Goal: Use online tool/utility: Utilize a website feature to perform a specific function

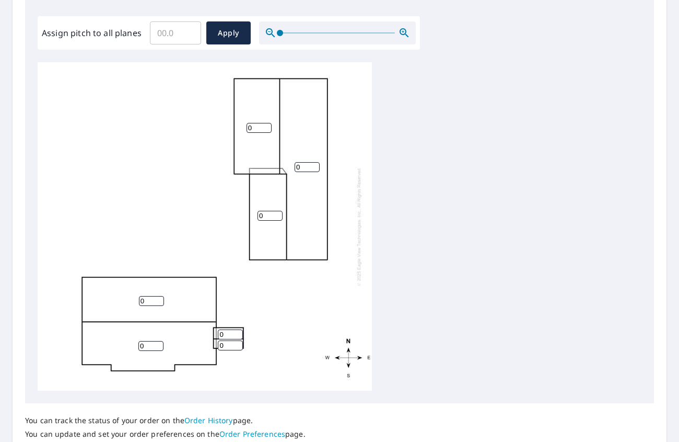
scroll to position [312, 0]
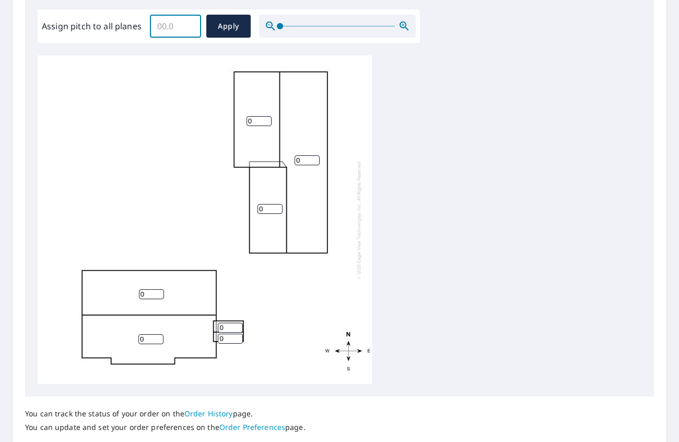
click at [178, 39] on input "Assign pitch to all planes" at bounding box center [175, 25] width 51 height 29
type input "4"
click at [235, 26] on span "Apply" at bounding box center [229, 26] width 28 height 13
type input "4"
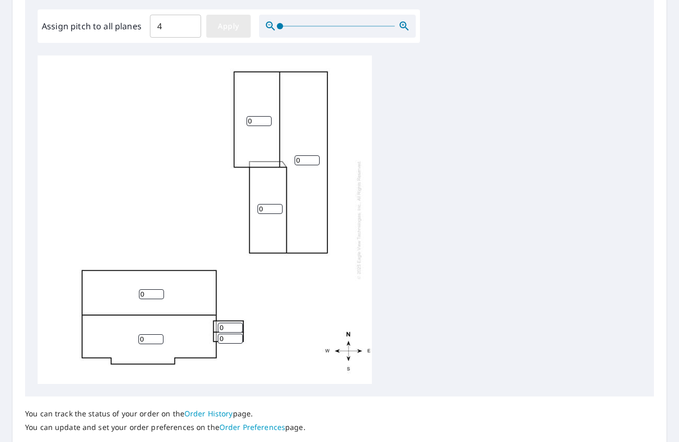
type input "4"
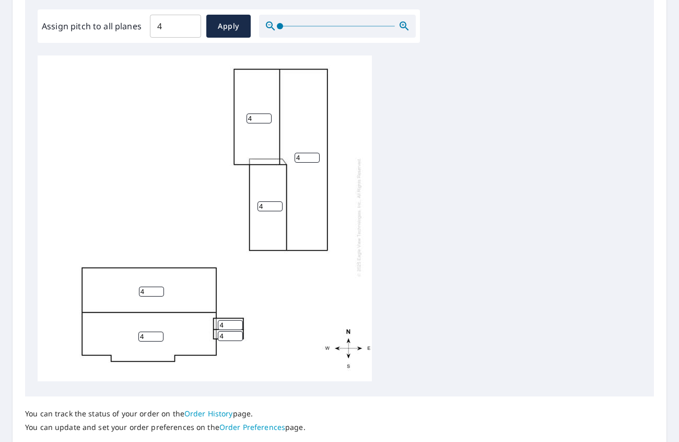
scroll to position [0, 0]
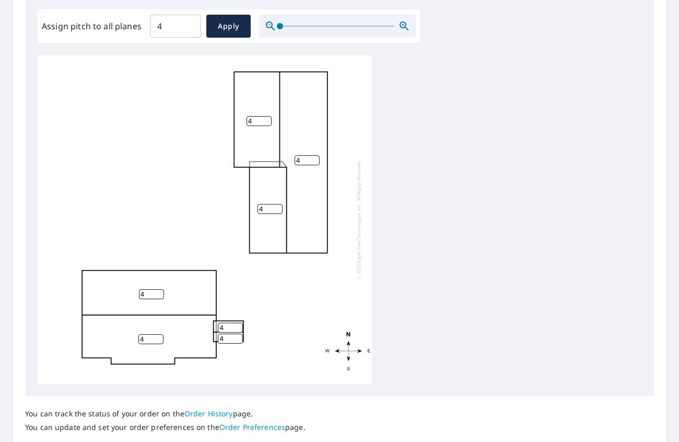
click at [475, 145] on div "4 4 4 4 4 4 4" at bounding box center [340, 219] width 604 height 328
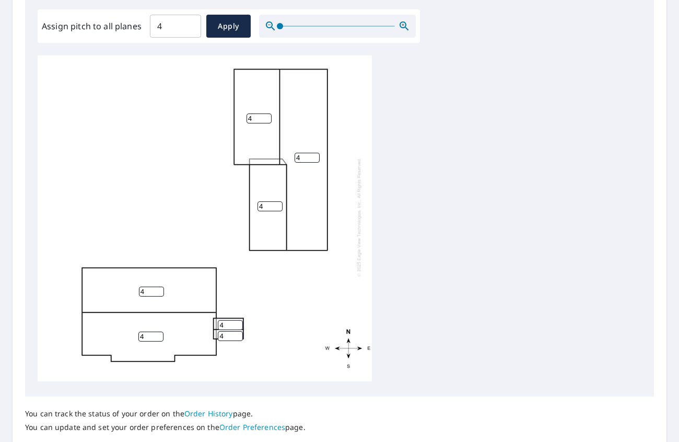
click at [550, 100] on div "4 4 4 4 4 4 4" at bounding box center [340, 219] width 604 height 328
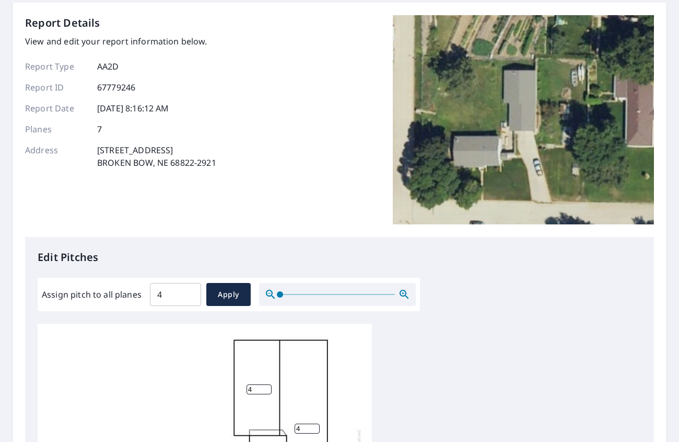
scroll to position [0, 0]
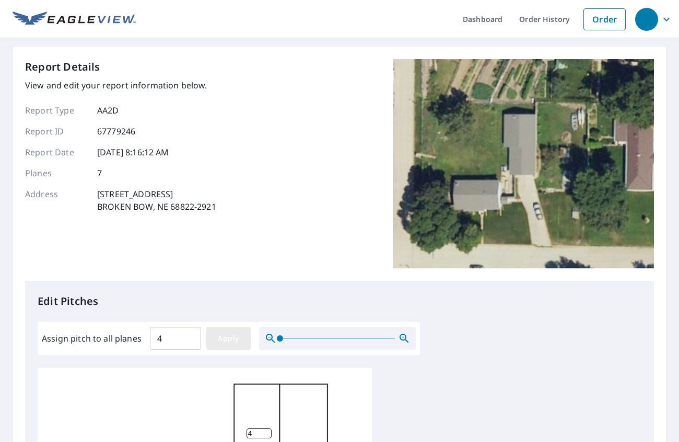
click at [238, 337] on span "Apply" at bounding box center [229, 338] width 28 height 13
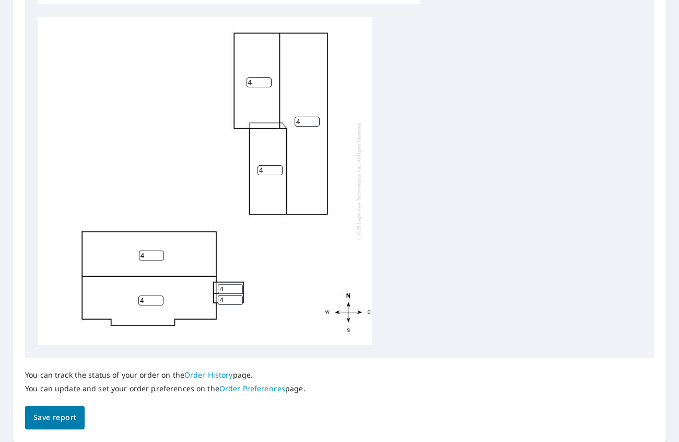
scroll to position [386, 0]
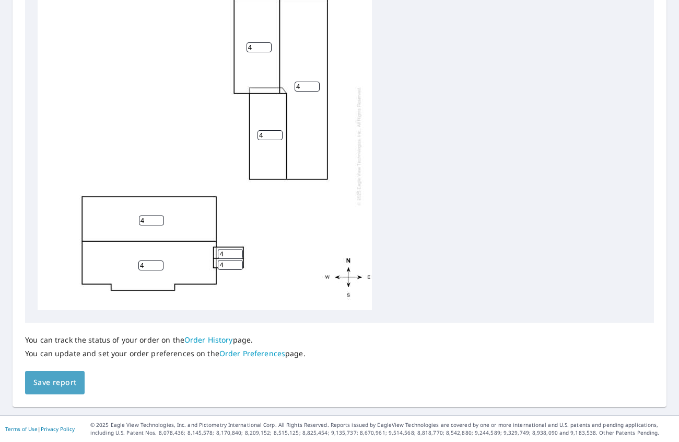
click at [66, 379] on span "Save report" at bounding box center [54, 382] width 43 height 13
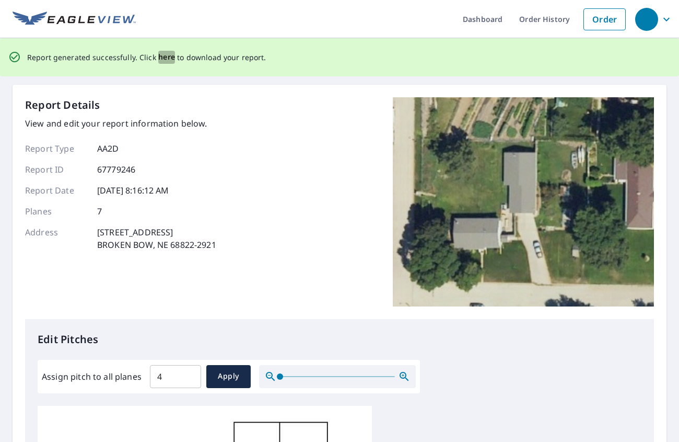
click at [162, 57] on span "here" at bounding box center [166, 57] width 17 height 13
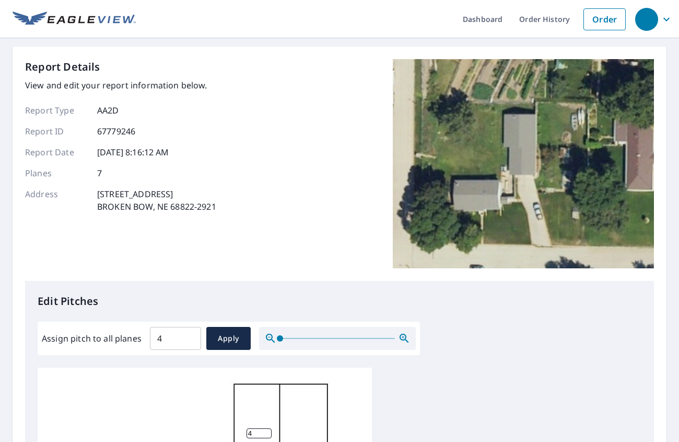
click at [605, 149] on img at bounding box center [523, 163] width 261 height 209
